Goal: Task Accomplishment & Management: Complete application form

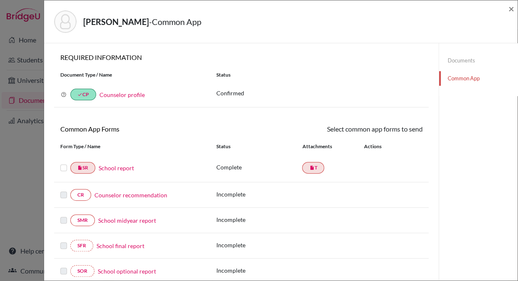
click at [126, 168] on link "School report" at bounding box center [116, 167] width 35 height 9
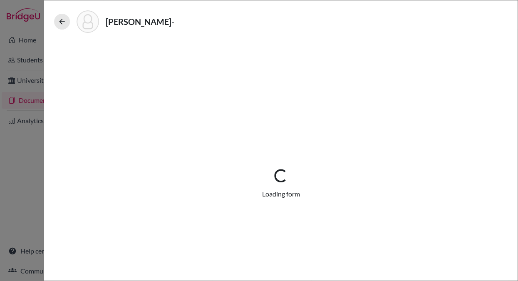
select select "1"
select select "688528"
select select "0"
select select "1"
select select "0"
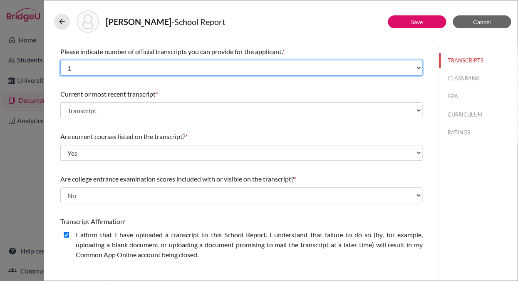
select select "2"
click option "2" at bounding box center [0, 0] width 0 height 0
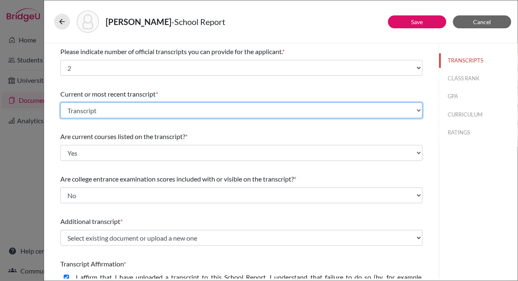
select select "Upload New File"
click option "Upload New File" at bounding box center [0, 0] width 0 height 0
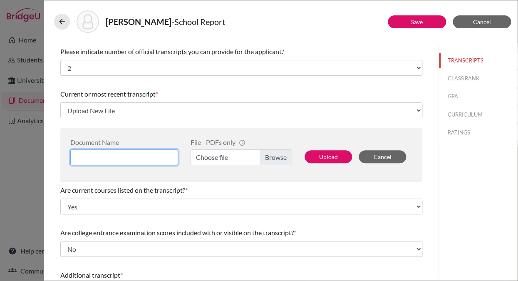
click at [100, 156] on input at bounding box center [124, 157] width 108 height 16
type input "Transcript"
click at [270, 158] on label "Choose file" at bounding box center [240, 157] width 101 height 16
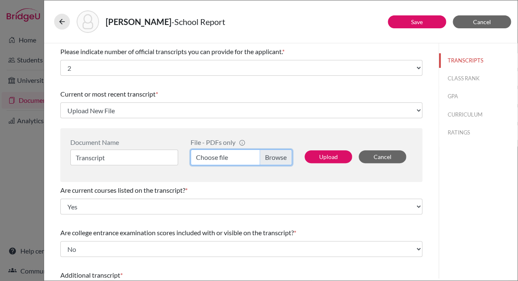
click at [270, 158] on input "Choose file" at bounding box center [240, 157] width 101 height 16
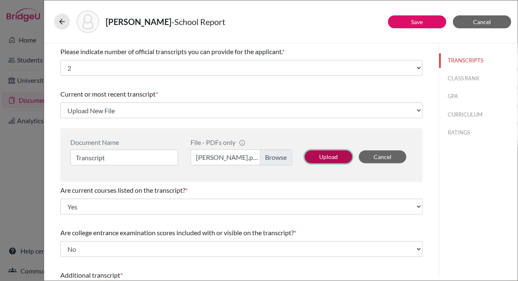
click at [332, 156] on button "Upload" at bounding box center [327, 156] width 47 height 13
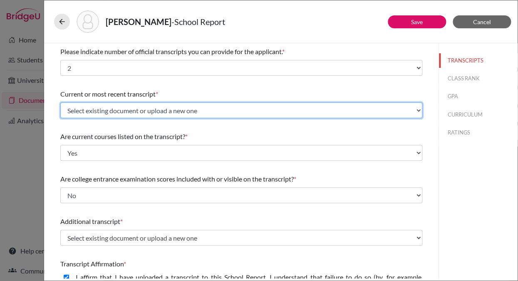
select select "Upload New File"
click option "Upload New File" at bounding box center [0, 0] width 0 height 0
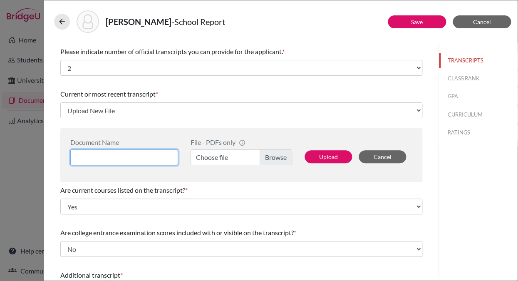
click at [97, 160] on input at bounding box center [124, 157] width 108 height 16
type input "Transcript"
click at [268, 156] on label "Choose file" at bounding box center [240, 157] width 101 height 16
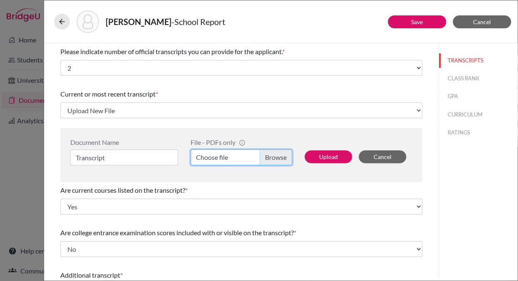
click at [268, 156] on input "Choose file" at bounding box center [240, 157] width 101 height 16
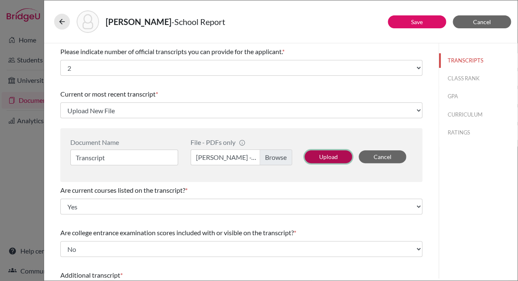
click at [337, 155] on button "Upload" at bounding box center [327, 156] width 47 height 13
select select "1337"
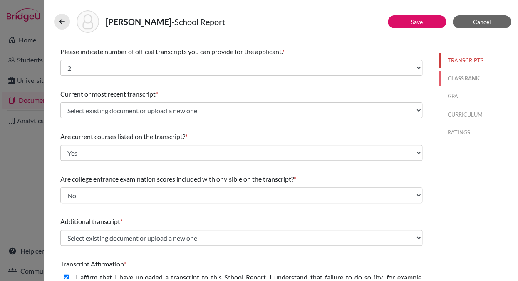
click at [457, 77] on button "CLASS RANK" at bounding box center [478, 78] width 79 height 15
select select "4"
select select "2"
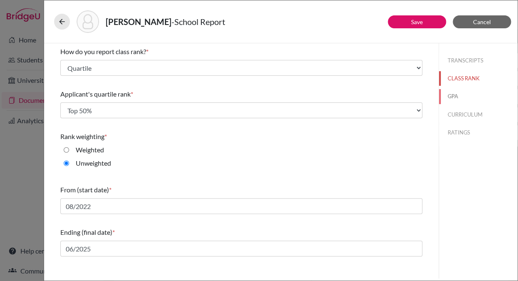
click at [454, 94] on button "GPA" at bounding box center [478, 96] width 79 height 15
select select "4"
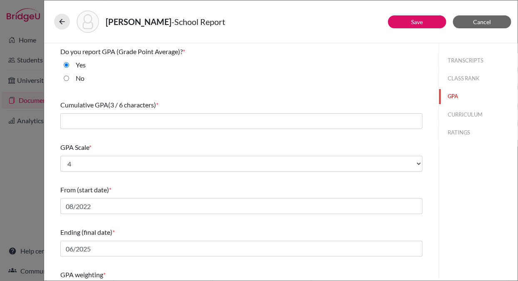
type input "3.4"
type input "4.0"
click at [455, 112] on button "CURRICULUM" at bounding box center [478, 114] width 79 height 15
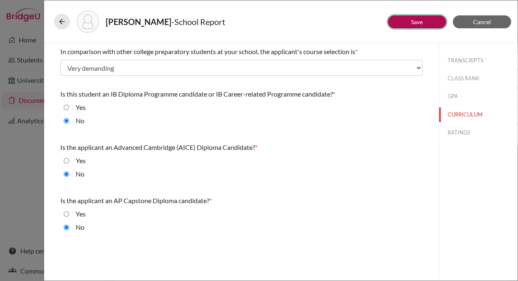
click at [408, 19] on button "Save" at bounding box center [417, 21] width 58 height 13
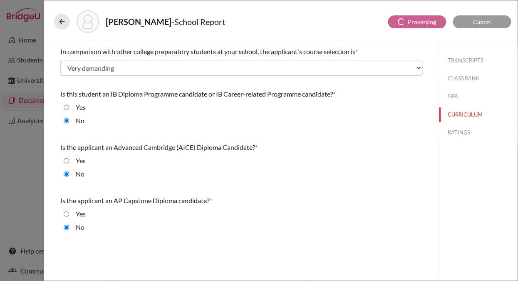
select select "2"
select select "0"
select select "689059"
select select "0"
select select "1"
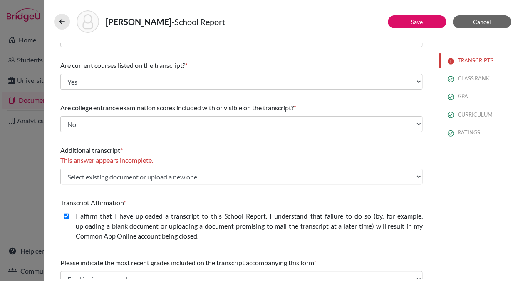
scroll to position [73, 0]
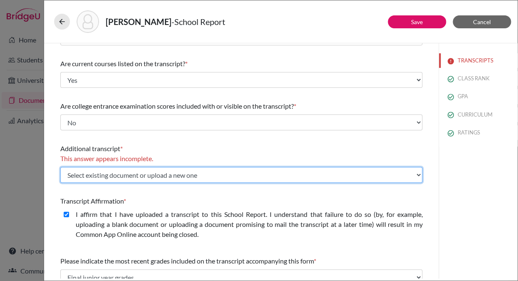
select select "688528"
click option "Transcript" at bounding box center [0, 0] width 0 height 0
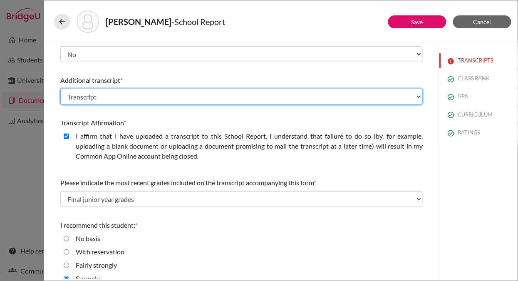
scroll to position [166, 0]
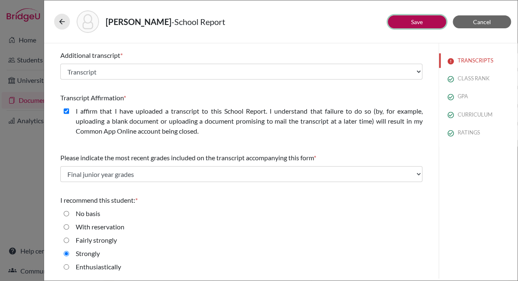
click at [414, 23] on link "Save" at bounding box center [417, 21] width 12 height 7
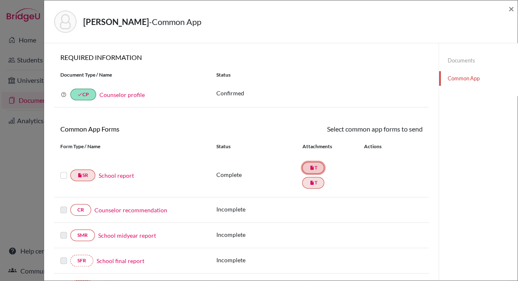
click at [316, 167] on link "insert_drive_file T" at bounding box center [313, 168] width 22 height 12
click at [316, 180] on link "insert_drive_file T" at bounding box center [313, 183] width 22 height 12
click at [317, 169] on link "insert_drive_file T" at bounding box center [313, 168] width 22 height 12
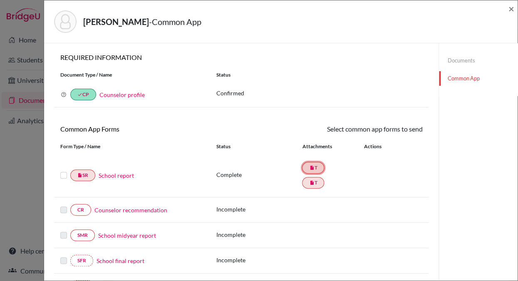
click at [317, 169] on link "insert_drive_file T" at bounding box center [313, 168] width 22 height 12
click at [469, 174] on div "Documents Common App" at bounding box center [477, 280] width 79 height 474
click at [511, 7] on span "×" at bounding box center [511, 8] width 6 height 12
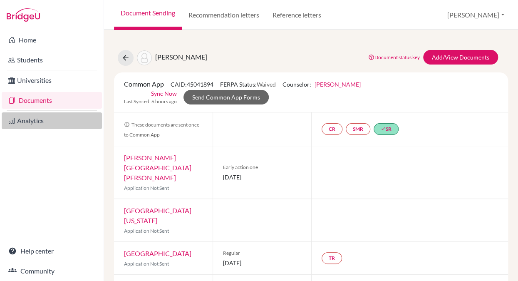
click at [30, 121] on link "Analytics" at bounding box center [52, 120] width 100 height 17
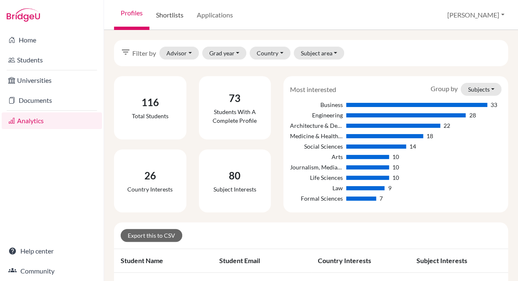
click at [173, 15] on link "Shortlists" at bounding box center [169, 15] width 41 height 30
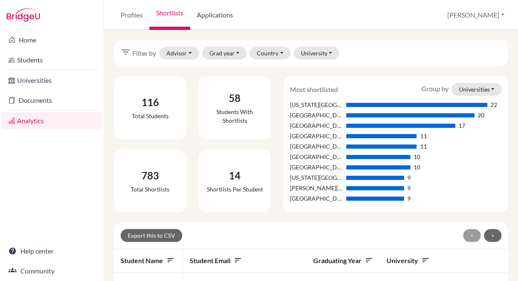
click at [218, 14] on link "Applications" at bounding box center [214, 15] width 49 height 30
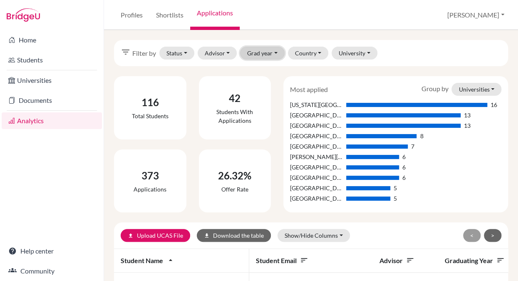
click at [271, 54] on button "Grad year" at bounding box center [262, 53] width 44 height 13
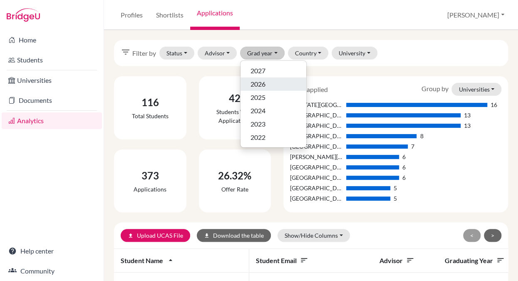
click at [260, 83] on span "2026" at bounding box center [257, 84] width 15 height 10
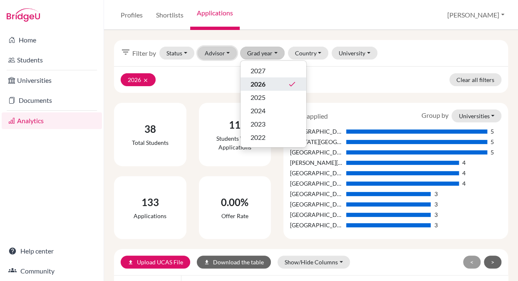
click at [227, 53] on button "Advisor" at bounding box center [218, 53] width 40 height 13
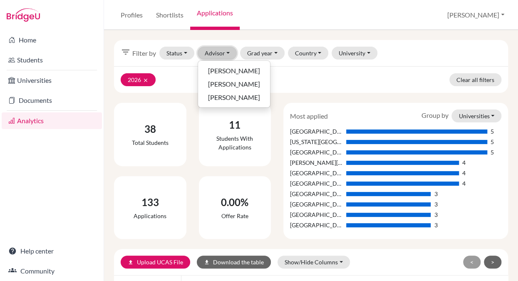
click at [215, 53] on button "Advisor" at bounding box center [218, 53] width 40 height 13
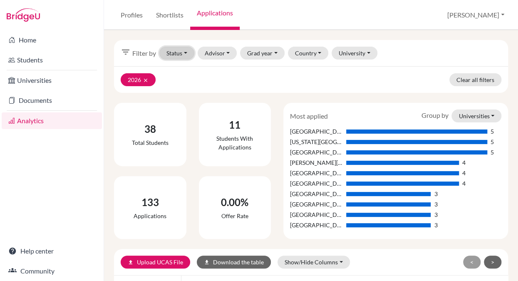
click at [178, 53] on button "Status" at bounding box center [176, 53] width 35 height 13
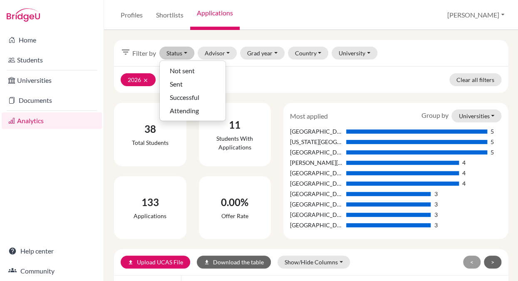
click at [279, 11] on div "Profiles Shortlists Applications Massimo Profile School Settings Log out" at bounding box center [311, 15] width 414 height 30
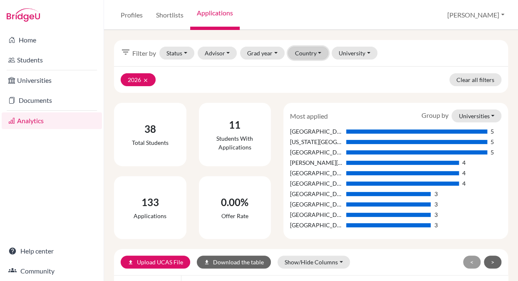
click at [298, 52] on button "Country" at bounding box center [308, 53] width 41 height 13
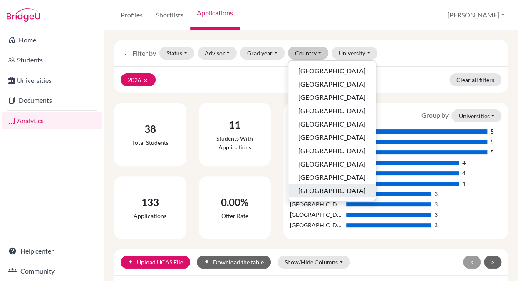
click at [306, 190] on span "United States of America" at bounding box center [331, 190] width 67 height 10
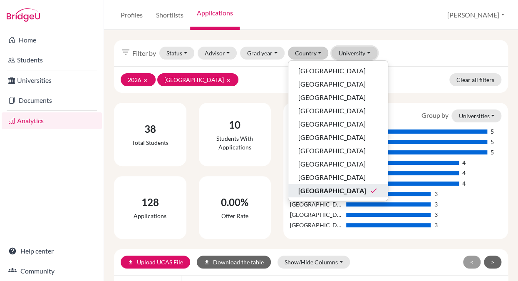
click at [351, 53] on button "University" at bounding box center [354, 53] width 46 height 13
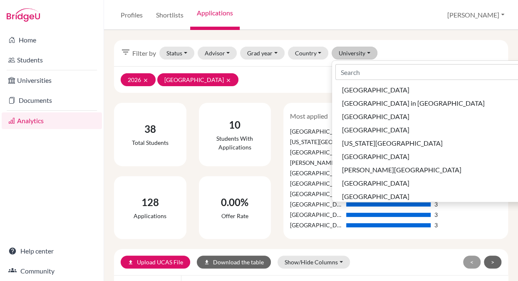
click at [299, 13] on div "Profiles Shortlists Applications Massimo Profile School Settings Log out" at bounding box center [311, 15] width 414 height 30
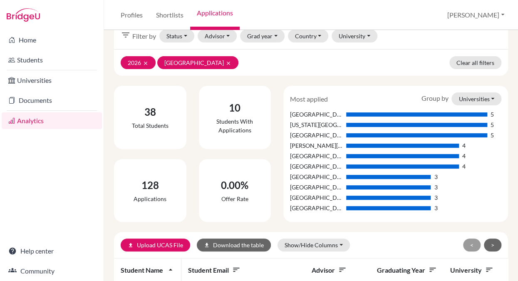
scroll to position [12, 0]
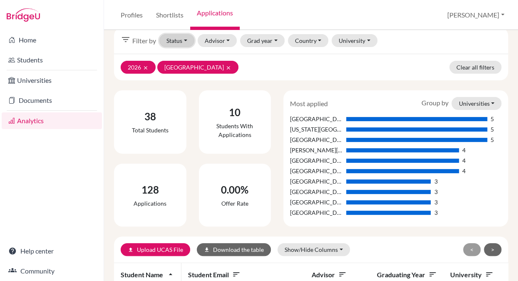
click at [185, 38] on button "Status" at bounding box center [176, 40] width 35 height 13
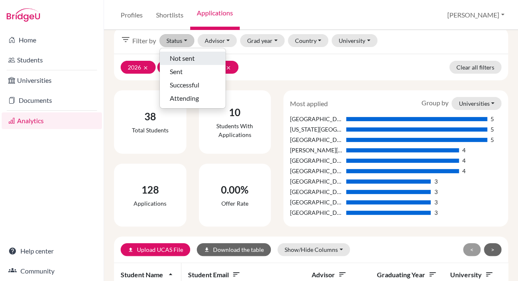
click at [185, 61] on span "Not sent" at bounding box center [182, 58] width 25 height 10
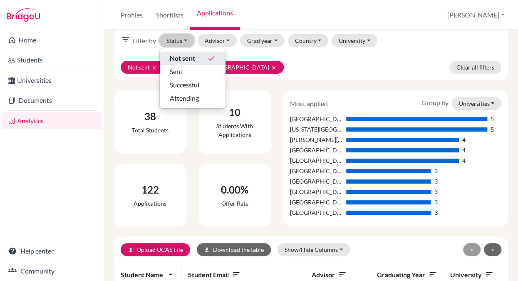
click at [173, 37] on button "Status" at bounding box center [176, 40] width 35 height 13
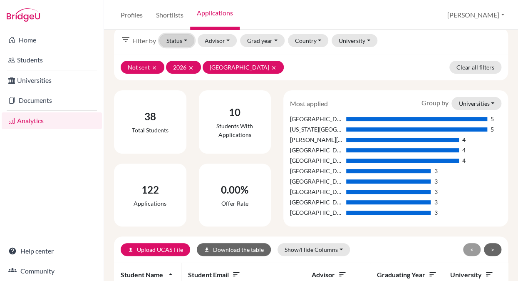
click at [173, 37] on button "Status" at bounding box center [176, 40] width 35 height 13
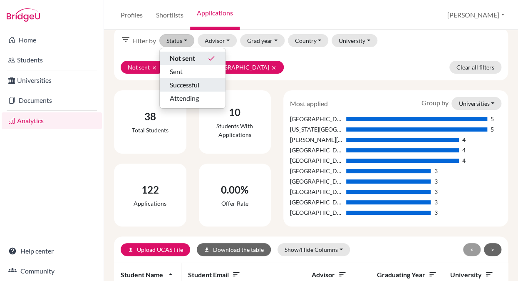
click at [175, 87] on span "Successful" at bounding box center [185, 85] width 30 height 10
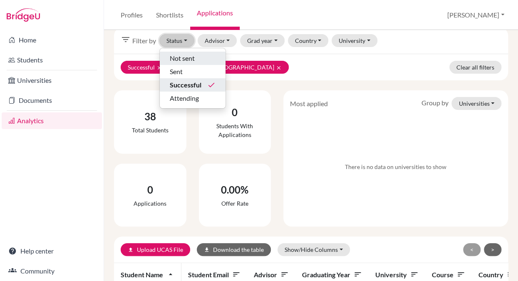
click at [174, 42] on button "Status" at bounding box center [176, 40] width 35 height 13
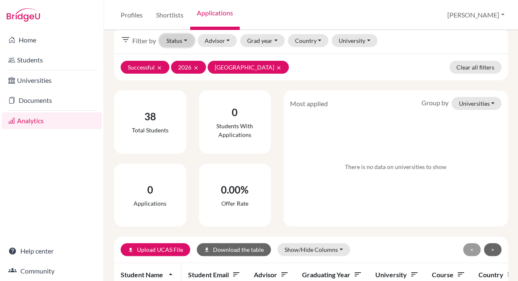
click at [174, 42] on button "Status" at bounding box center [176, 40] width 35 height 13
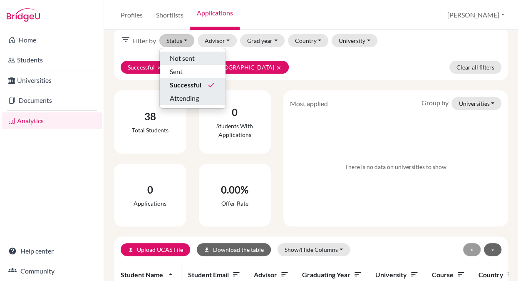
click at [176, 98] on span "Attending" at bounding box center [184, 98] width 29 height 10
click at [311, 64] on div "Attending clear 2026 clear United States of America clear Clear all filters" at bounding box center [311, 67] width 394 height 27
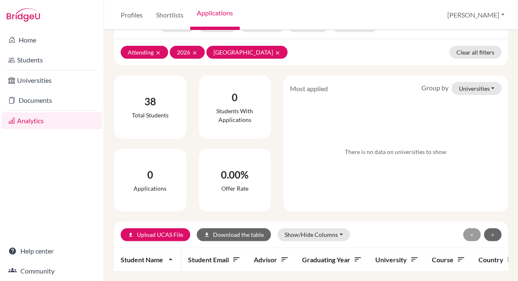
scroll to position [38, 0]
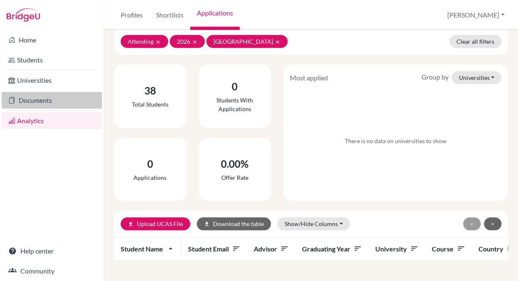
click at [46, 97] on link "Documents" at bounding box center [52, 100] width 100 height 17
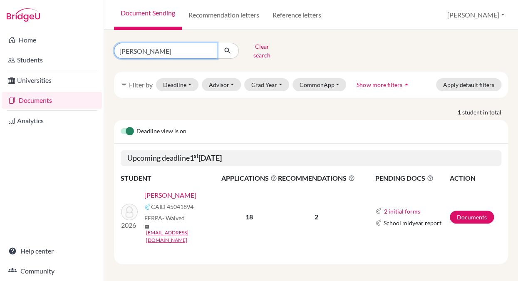
drag, startPoint x: 141, startPoint y: 52, endPoint x: 100, endPoint y: 42, distance: 41.4
click at [114, 43] on input "karim" at bounding box center [165, 51] width 103 height 16
type input "mourad"
click button "submit" at bounding box center [228, 51] width 22 height 16
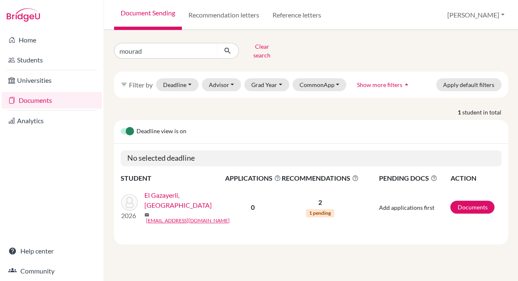
click at [197, 191] on link "El Gazayerli, [GEOGRAPHIC_DATA]" at bounding box center [187, 200] width 86 height 20
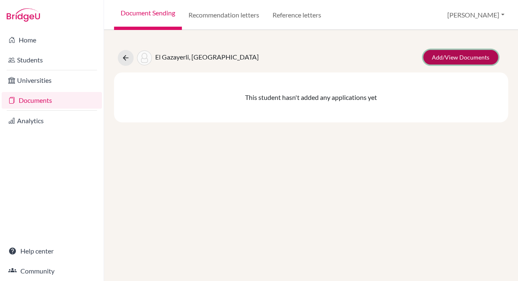
click at [452, 56] on link "Add/View Documents" at bounding box center [460, 57] width 75 height 15
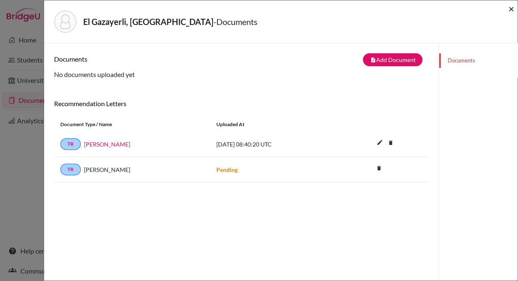
click at [511, 8] on span "×" at bounding box center [511, 8] width 6 height 12
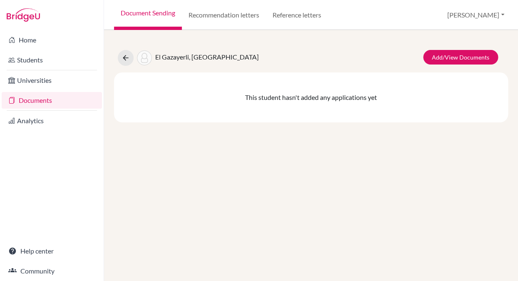
click at [38, 101] on link "Documents" at bounding box center [52, 100] width 100 height 17
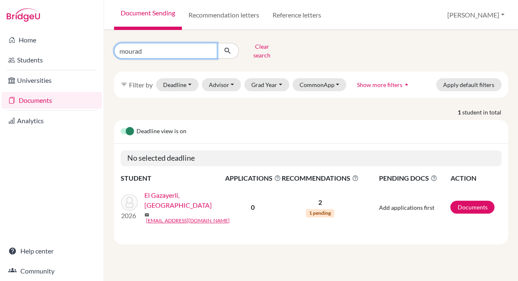
drag, startPoint x: 145, startPoint y: 50, endPoint x: 96, endPoint y: 47, distance: 49.2
click at [114, 47] on input "mourad" at bounding box center [165, 51] width 103 height 16
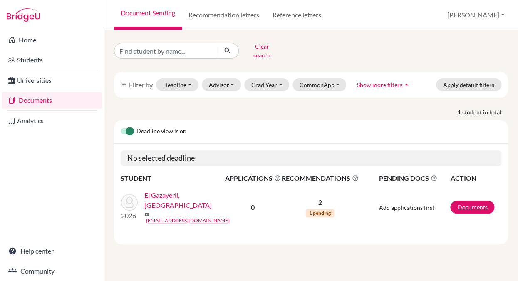
click at [315, 50] on div "Clear search" at bounding box center [311, 51] width 406 height 22
click at [264, 46] on button "Clear search" at bounding box center [262, 51] width 46 height 22
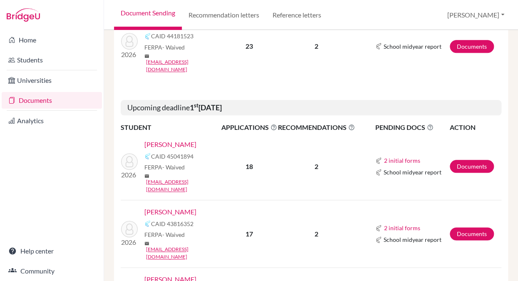
scroll to position [235, 0]
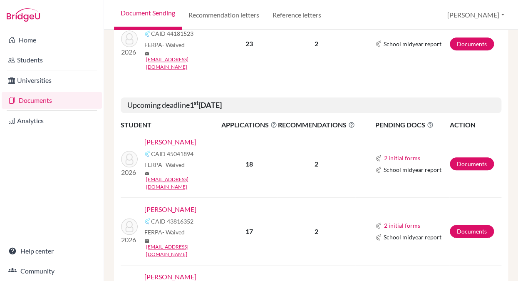
click at [173, 137] on link "[PERSON_NAME]" at bounding box center [170, 142] width 52 height 10
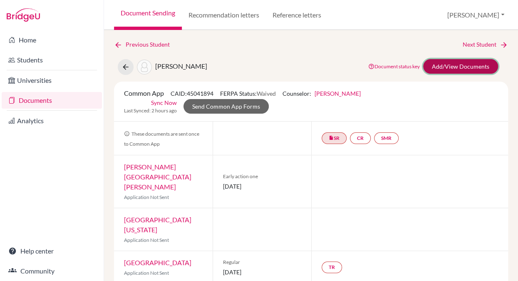
click at [446, 67] on link "Add/View Documents" at bounding box center [460, 66] width 75 height 15
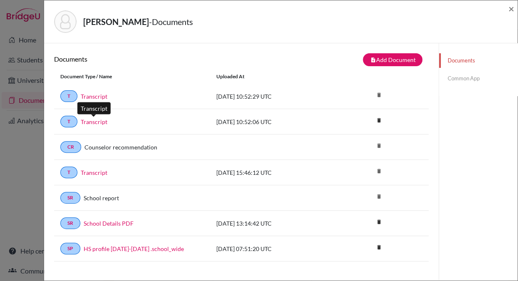
click at [96, 121] on link "Transcript" at bounding box center [94, 121] width 27 height 9
click at [83, 173] on link "Transcript" at bounding box center [94, 172] width 27 height 9
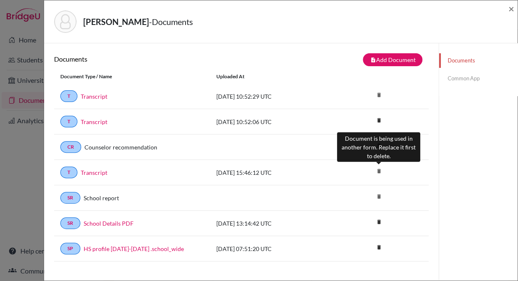
click at [378, 171] on icon "delete" at bounding box center [378, 171] width 12 height 12
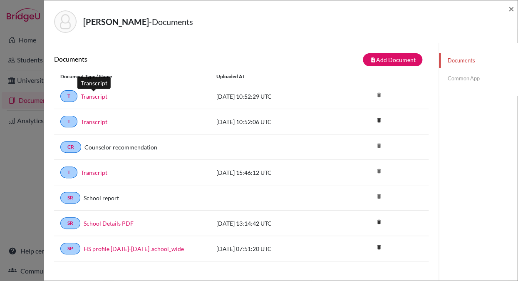
click at [99, 95] on link "Transcript" at bounding box center [94, 96] width 27 height 9
click at [96, 122] on link "Transcript" at bounding box center [94, 121] width 27 height 9
click at [91, 172] on link "Transcript" at bounding box center [94, 172] width 27 height 9
click at [460, 79] on link "Common App" at bounding box center [478, 78] width 79 height 15
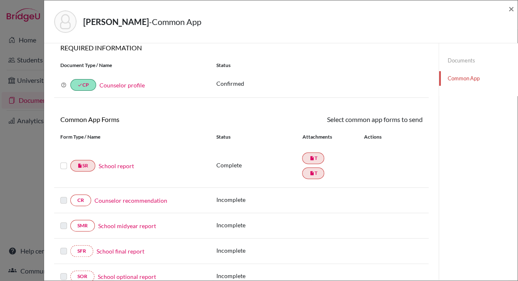
scroll to position [7, 0]
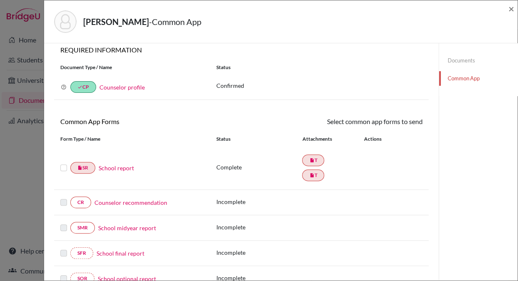
click at [63, 163] on label at bounding box center [63, 163] width 7 height 0
click at [0, 0] on input "checkbox" at bounding box center [0, 0] width 0 height 0
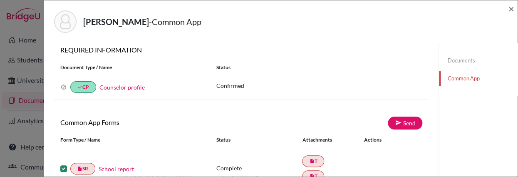
click at [369, 22] on div "Atwa, Karim - Common App" at bounding box center [277, 21] width 447 height 22
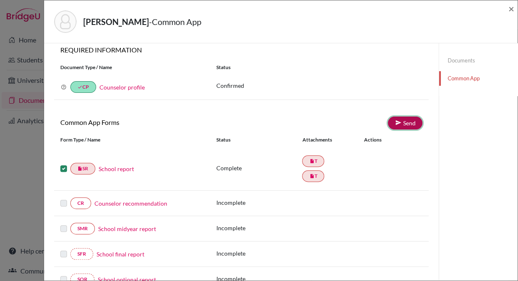
click at [403, 124] on link "Send" at bounding box center [405, 122] width 35 height 13
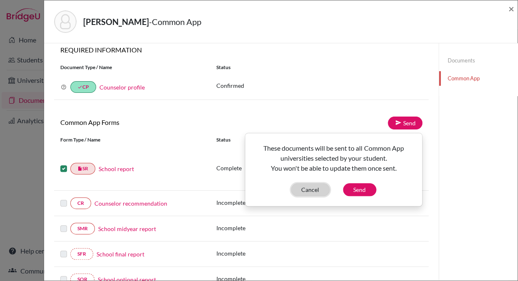
click at [307, 191] on button "Cancel" at bounding box center [310, 189] width 39 height 13
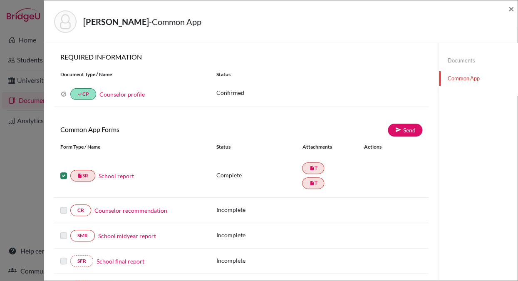
scroll to position [0, 0]
click at [457, 59] on link "Documents" at bounding box center [478, 60] width 79 height 15
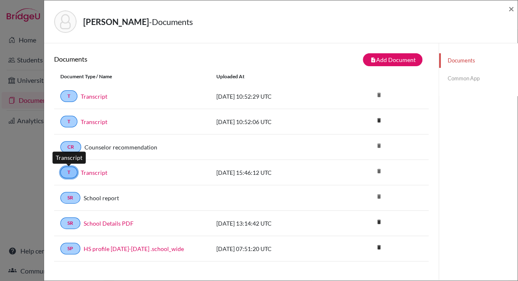
click at [68, 172] on link "T" at bounding box center [68, 172] width 17 height 12
click at [461, 77] on link "Common App" at bounding box center [478, 78] width 79 height 15
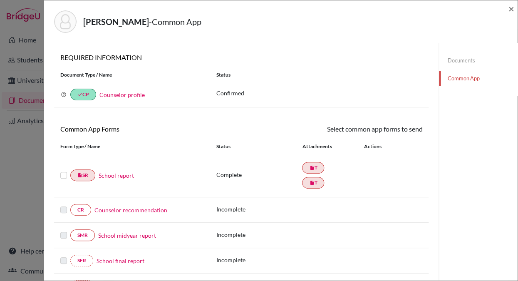
click at [63, 170] on label at bounding box center [63, 170] width 7 height 0
click at [0, 0] on input "checkbox" at bounding box center [0, 0] width 0 height 0
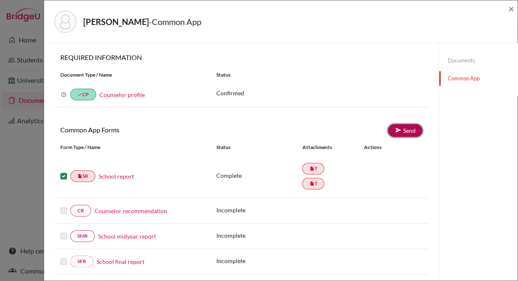
click at [404, 127] on link "Send" at bounding box center [405, 130] width 35 height 13
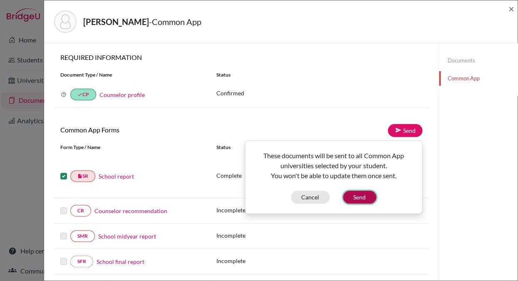
click at [358, 198] on button "Send" at bounding box center [359, 196] width 33 height 13
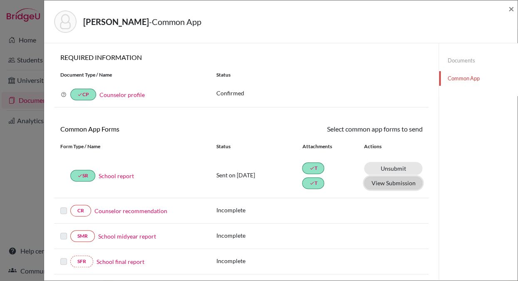
click at [381, 183] on button "View Submission" at bounding box center [393, 182] width 58 height 13
click at [473, 171] on div "Documents Common App" at bounding box center [477, 280] width 79 height 474
click at [455, 59] on link "Documents" at bounding box center [478, 60] width 79 height 15
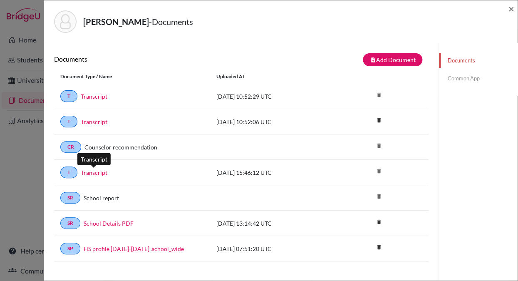
click at [95, 173] on link "Transcript" at bounding box center [94, 172] width 27 height 9
click at [466, 79] on link "Common App" at bounding box center [478, 78] width 79 height 15
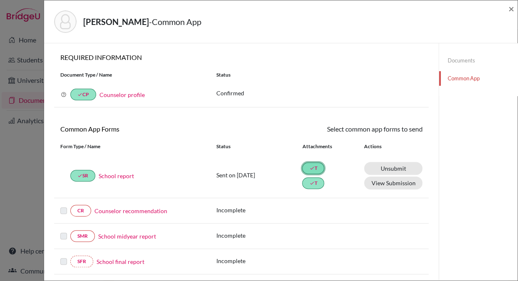
click at [315, 168] on link "done T" at bounding box center [313, 168] width 22 height 12
click at [316, 180] on link "done T" at bounding box center [313, 183] width 22 height 12
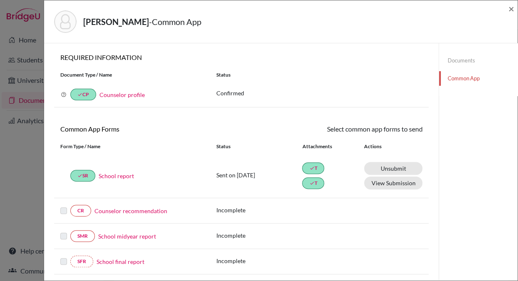
click at [330, 17] on div "Atwa, Karim - Common App" at bounding box center [277, 21] width 447 height 22
click at [378, 182] on button "View Submission" at bounding box center [393, 182] width 58 height 13
click at [476, 119] on div "Documents Common App" at bounding box center [477, 280] width 79 height 474
click at [510, 9] on span "×" at bounding box center [511, 8] width 6 height 12
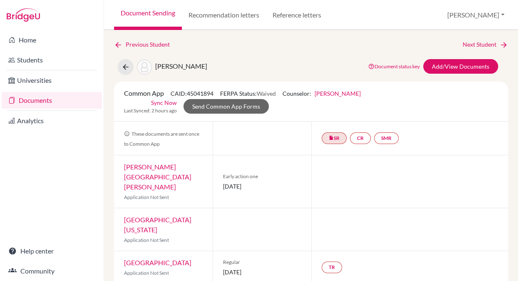
click at [163, 102] on link "Sync Now" at bounding box center [164, 102] width 26 height 9
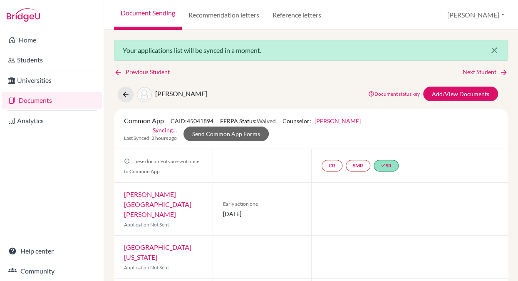
click at [495, 50] on icon "close" at bounding box center [494, 50] width 10 height 10
